Goal: Task Accomplishment & Management: Complete application form

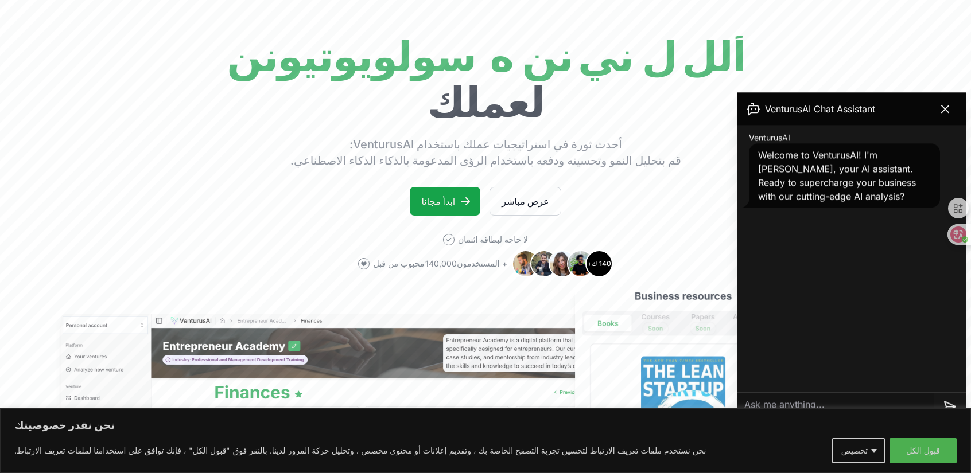
scroll to position [110, 0]
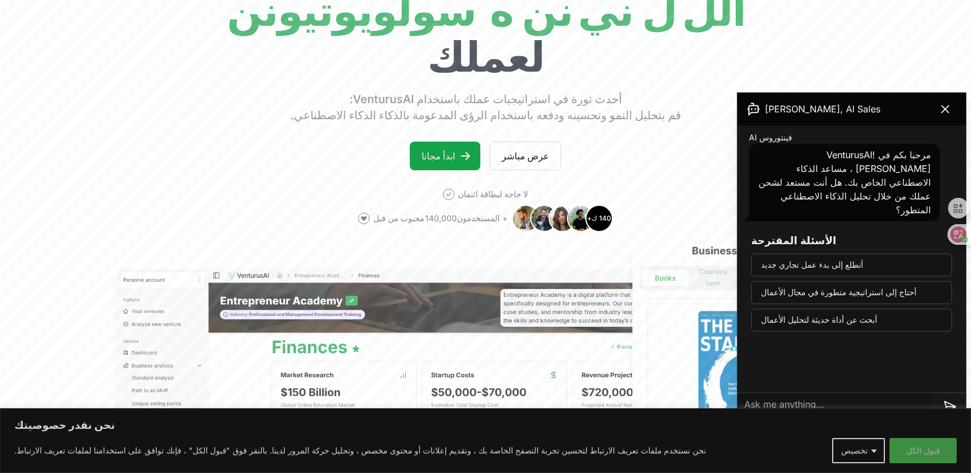
click at [918, 453] on font "قبول الكل" at bounding box center [923, 451] width 34 height 10
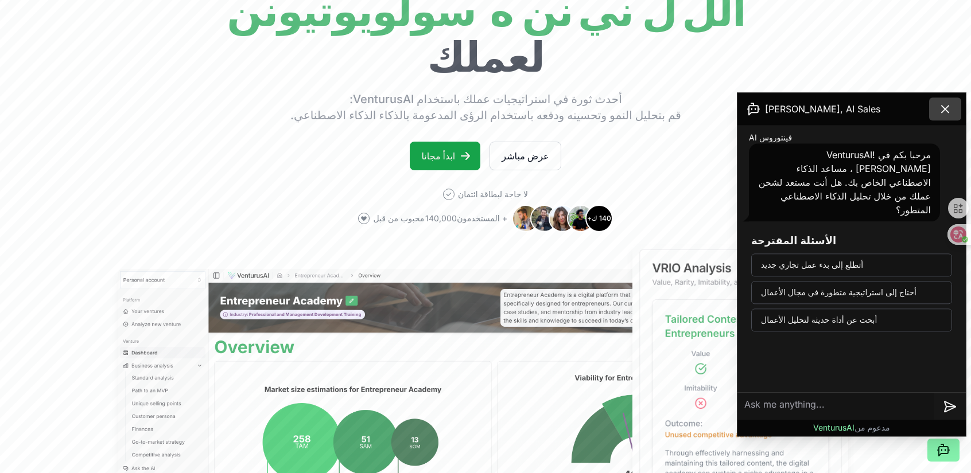
click at [946, 106] on icon at bounding box center [945, 109] width 14 height 14
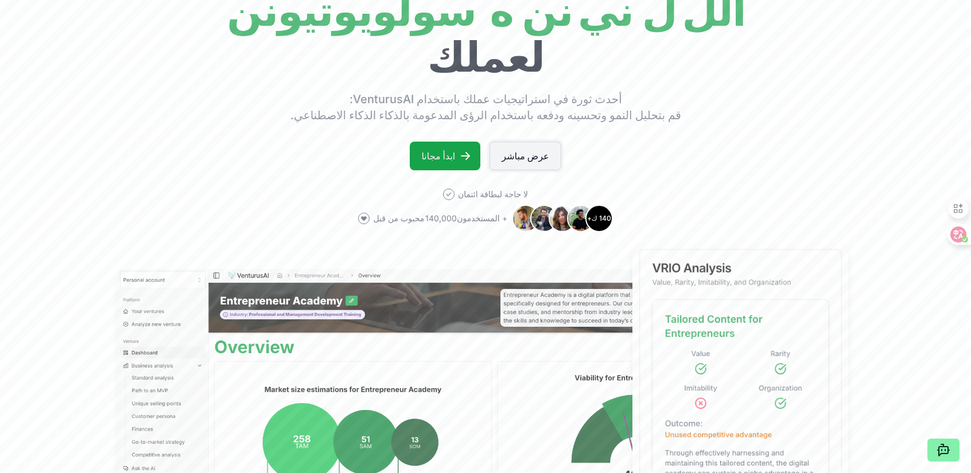
click at [522, 157] on font "عرض مباشر" at bounding box center [525, 155] width 47 height 11
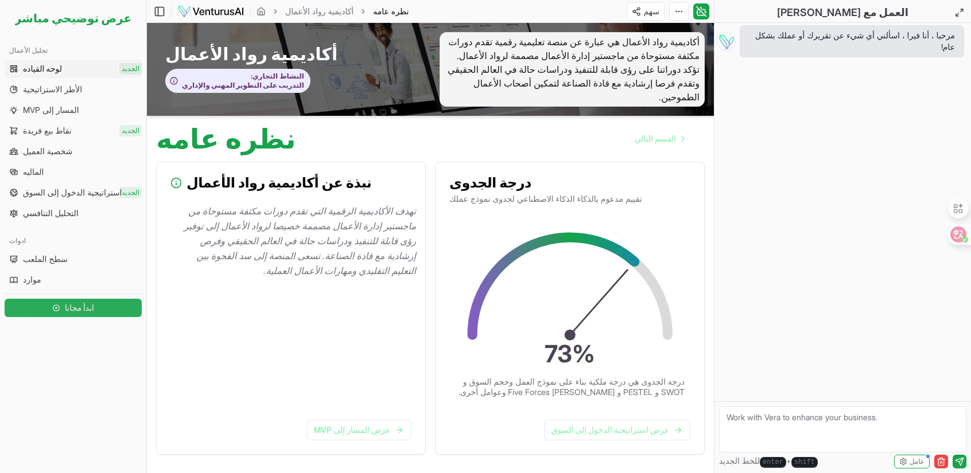
click at [104, 306] on link "ابدأ مجانا" at bounding box center [73, 308] width 137 height 23
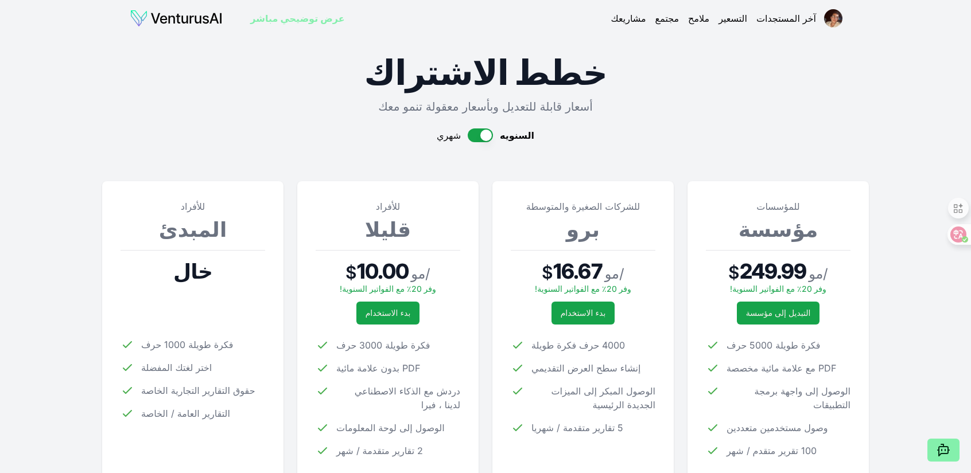
click at [169, 16] on img at bounding box center [176, 18] width 93 height 18
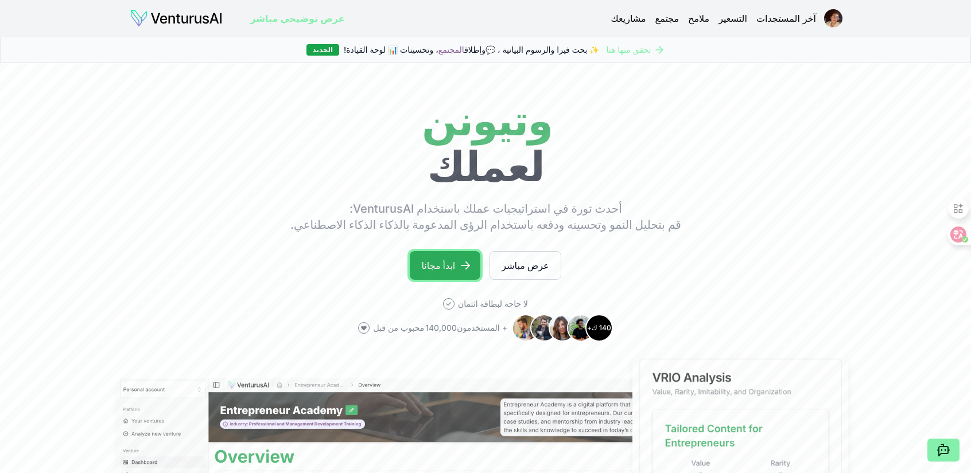
click at [455, 265] on font "ابدأ مجانا" at bounding box center [438, 265] width 34 height 11
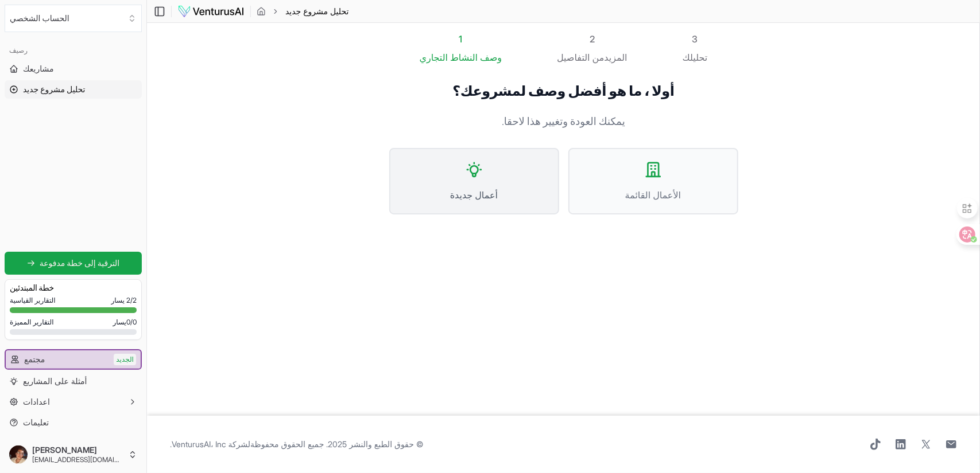
click at [514, 180] on button "أعمال جديدة" at bounding box center [474, 181] width 170 height 67
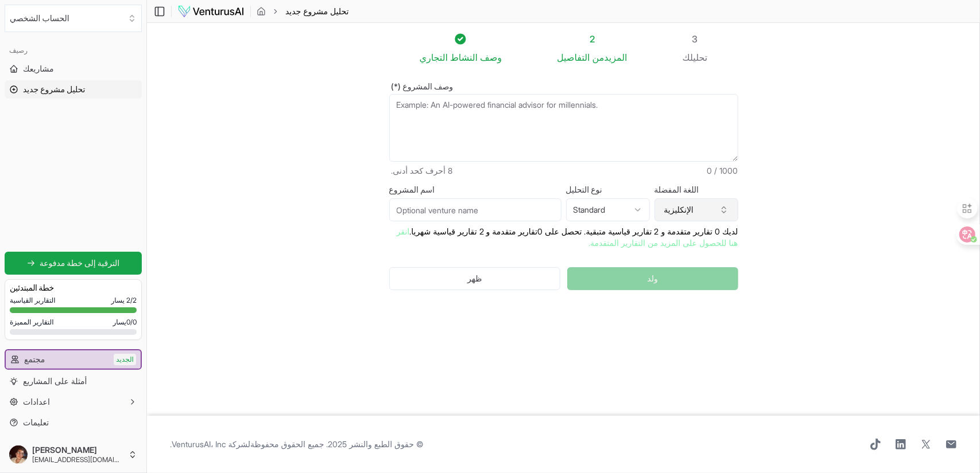
click at [690, 211] on font "الإنكليزية" at bounding box center [679, 210] width 30 height 10
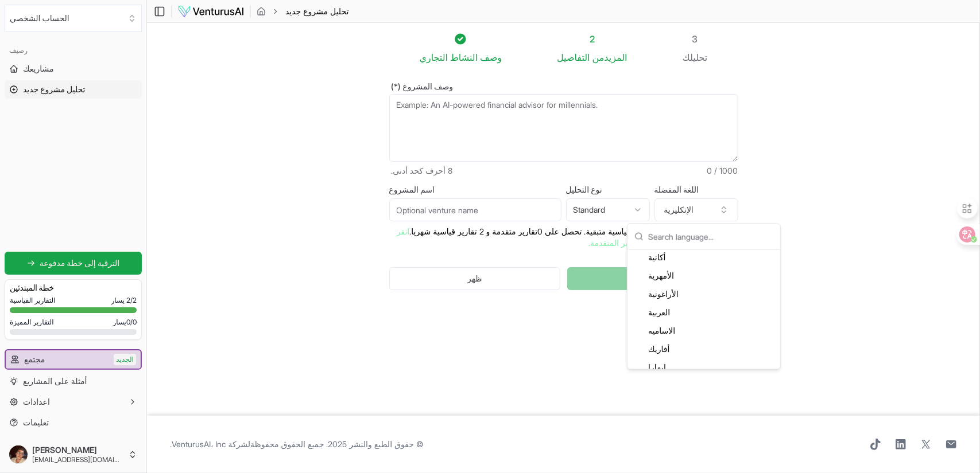
scroll to position [76, 0]
click at [658, 312] on font "العربية" at bounding box center [659, 313] width 22 height 10
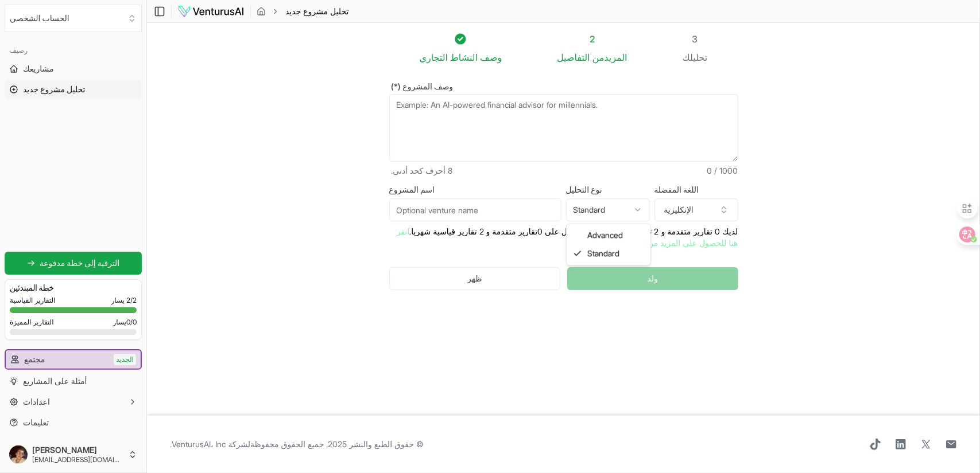
click at [637, 209] on html "نحن نقدر خصوصيتك نحن نستخدم ملفات تعريف الارتباط لتحسين تجربة التصفح الخاصة بك …" at bounding box center [490, 236] width 980 height 473
click at [438, 320] on html "نحن نقدر خصوصيتك نحن نستخدم ملفات تعريف الارتباط لتحسين تجربة التصفح الخاصة بك …" at bounding box center [490, 236] width 980 height 473
click at [488, 203] on input "اسم المشروع" at bounding box center [475, 210] width 172 height 23
type input "l"
type input "مندوب توصيل"
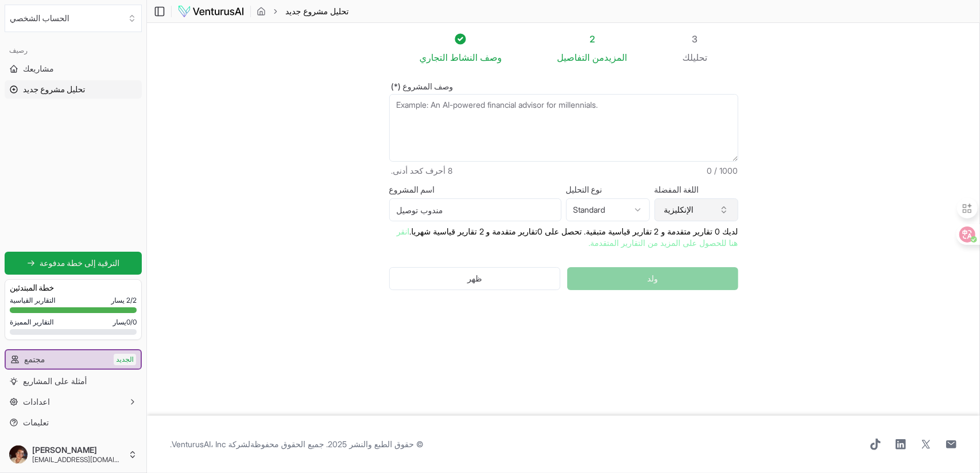
click at [720, 207] on icon "button" at bounding box center [723, 209] width 9 height 9
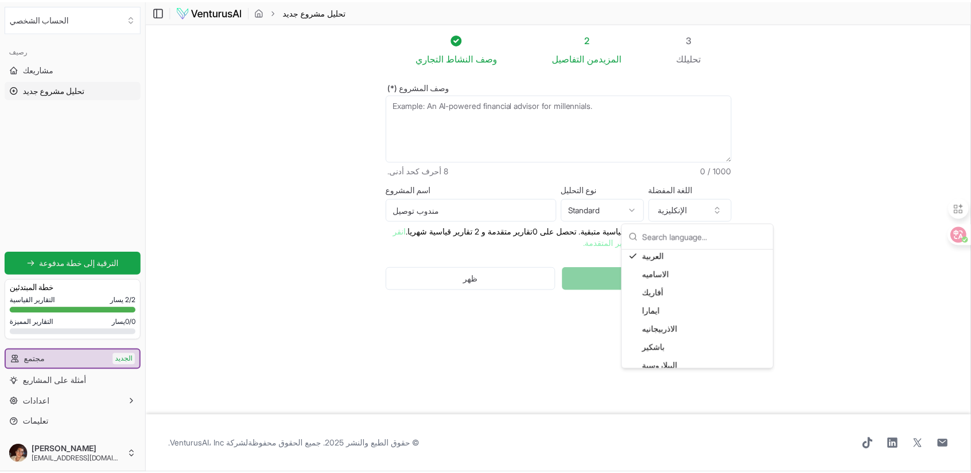
scroll to position [80, 0]
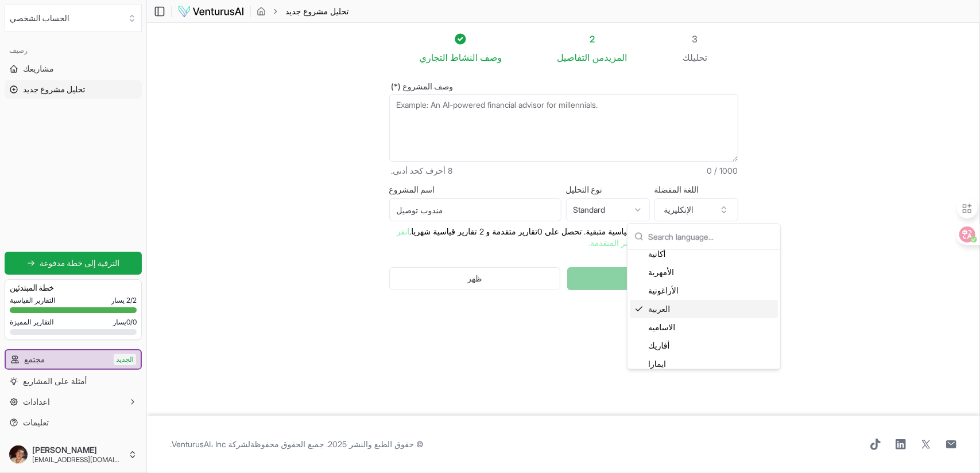
click at [661, 305] on font "العربية" at bounding box center [659, 309] width 22 height 10
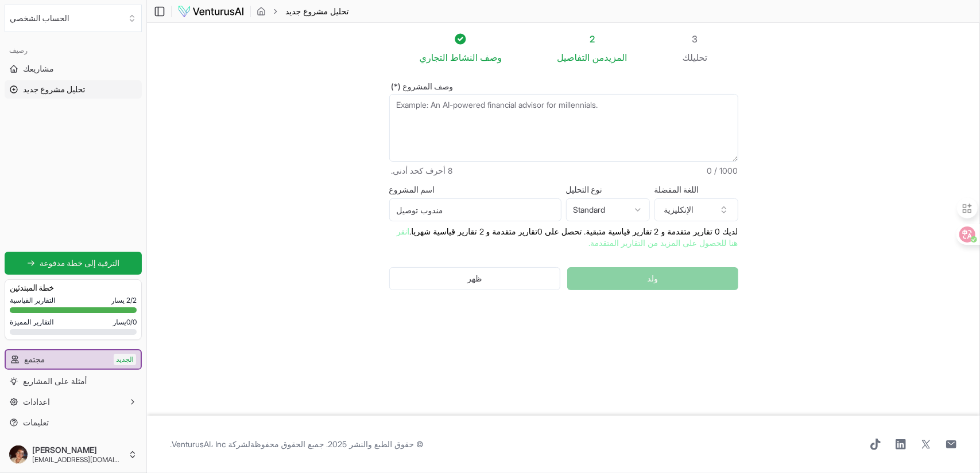
click at [566, 103] on textarea "وصف المشروع (*)" at bounding box center [563, 128] width 349 height 68
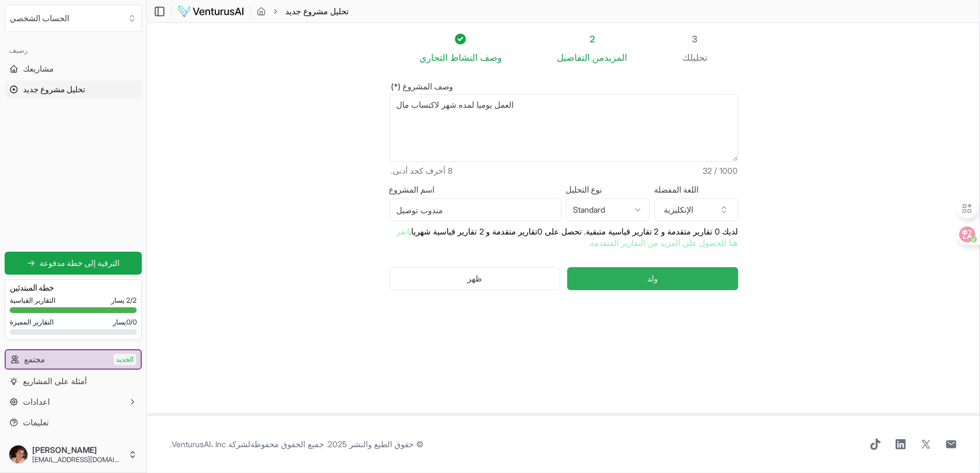
type textarea "العمل يوميا لمده شهر لاكتساب مال"
click at [636, 278] on button "ولد" at bounding box center [652, 278] width 170 height 23
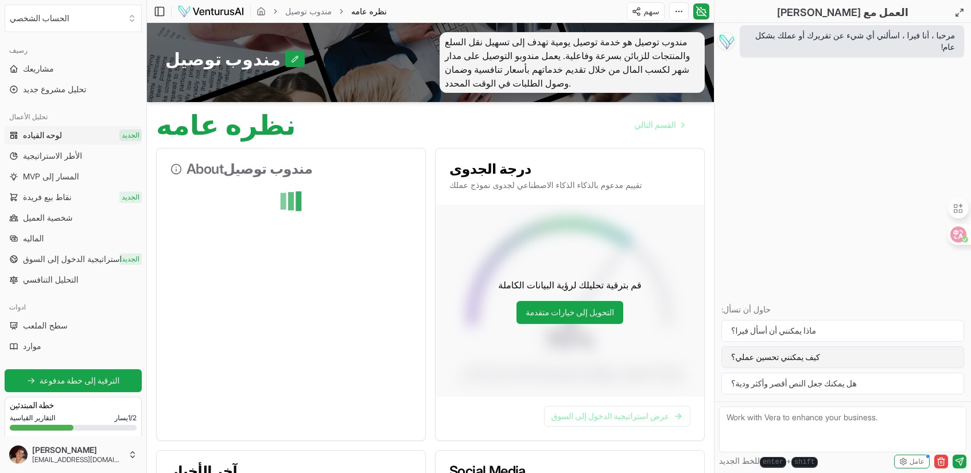
click at [783, 361] on font "كيف يمكنني تحسين عملي؟" at bounding box center [775, 357] width 89 height 10
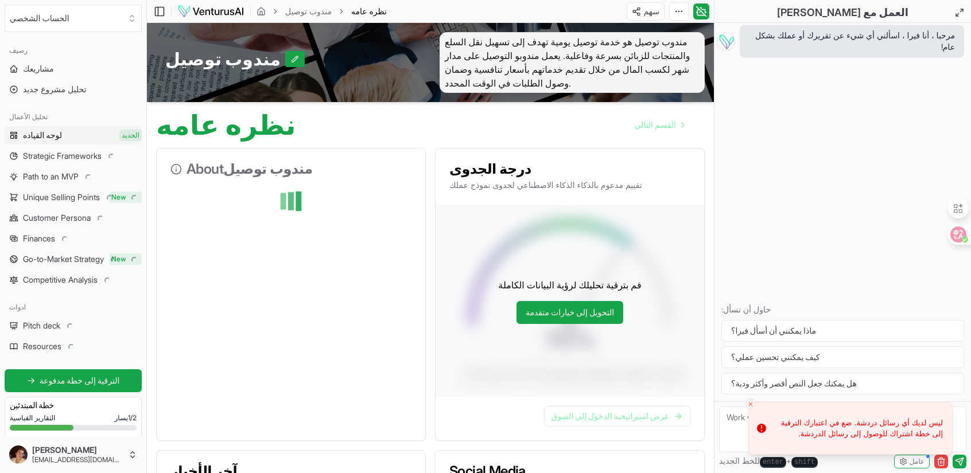
click at [752, 404] on icon "Close toast" at bounding box center [750, 404] width 7 height 7
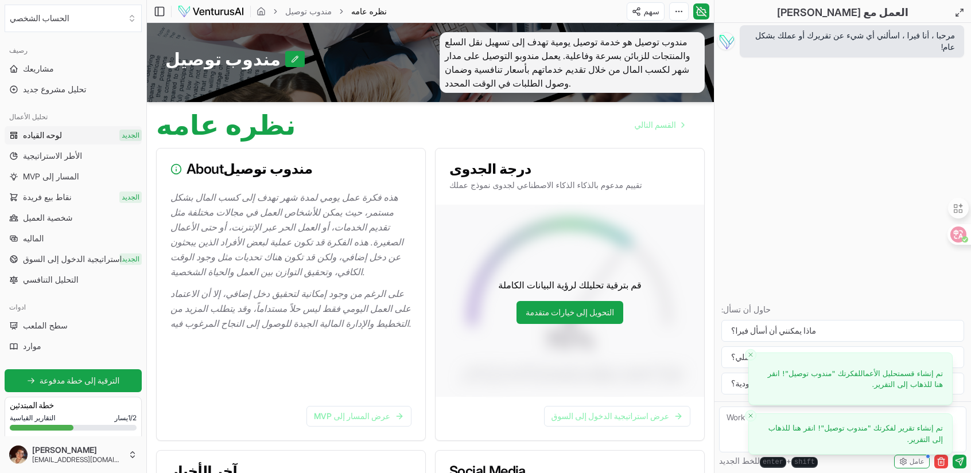
click at [754, 417] on icon "Close toast" at bounding box center [750, 416] width 7 height 7
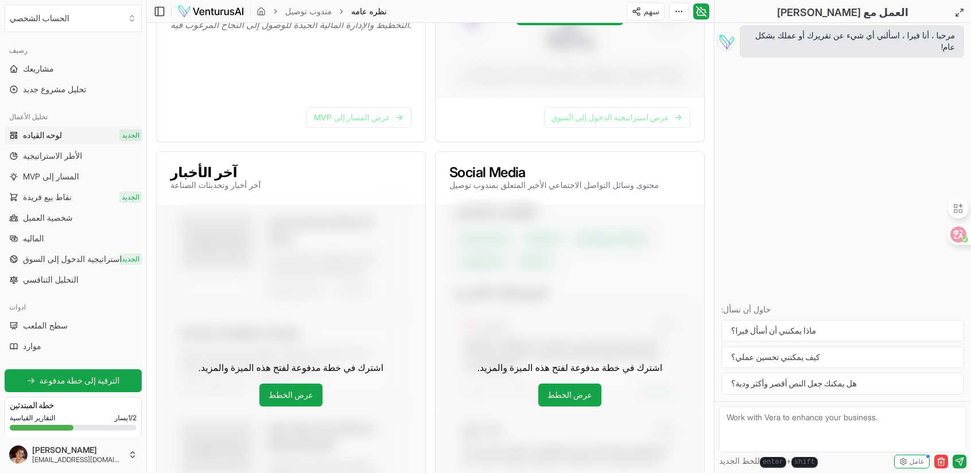
scroll to position [300, 0]
click at [574, 397] on font "عرض الخطط" at bounding box center [570, 395] width 45 height 10
